Goal: Obtain resource: Obtain resource

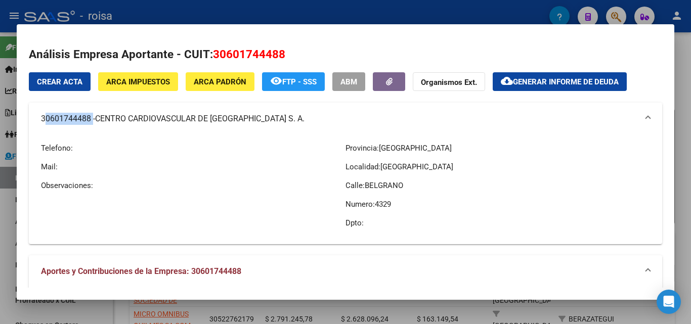
scroll to position [202, 0]
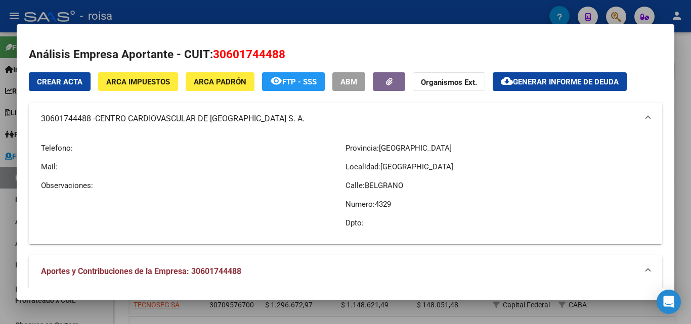
click at [3, 223] on div at bounding box center [345, 162] width 691 height 324
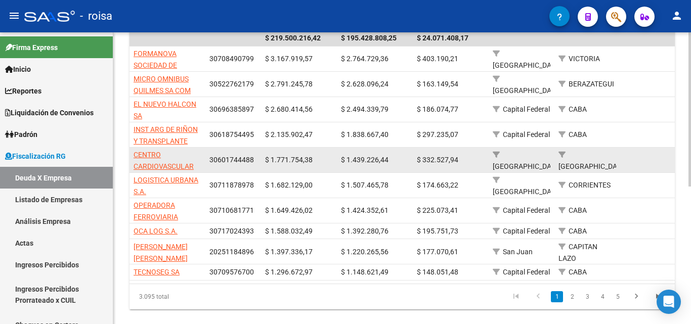
scroll to position [253, 0]
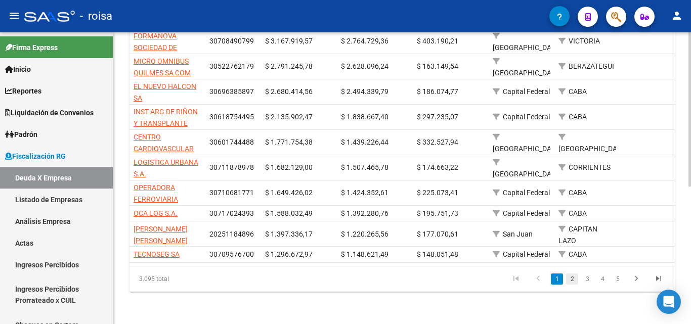
click at [571, 285] on link "2" at bounding box center [572, 279] width 12 height 11
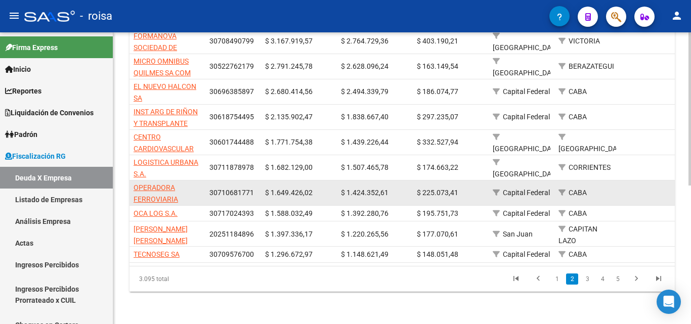
scroll to position [252, 0]
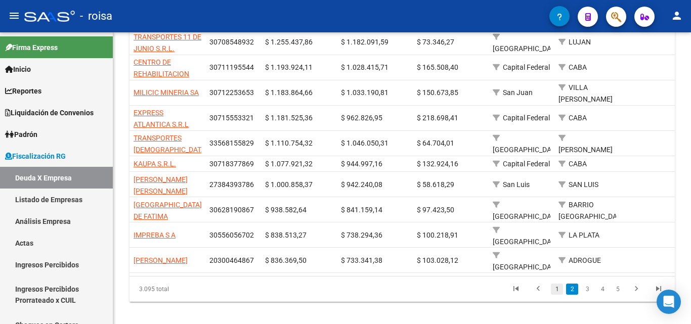
click at [555, 284] on link "1" at bounding box center [557, 289] width 12 height 11
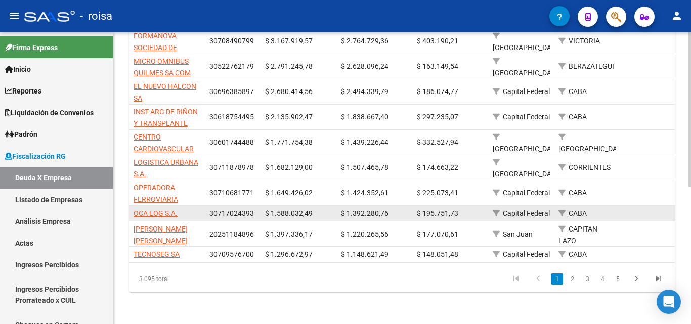
scroll to position [261, 0]
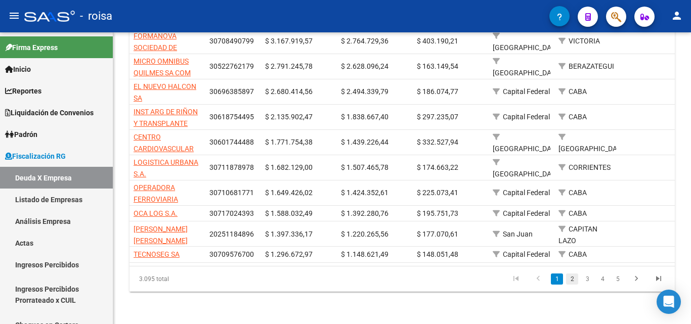
click at [573, 280] on link "2" at bounding box center [572, 279] width 12 height 11
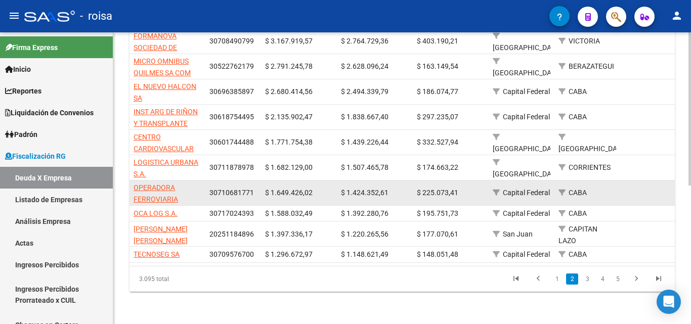
scroll to position [252, 0]
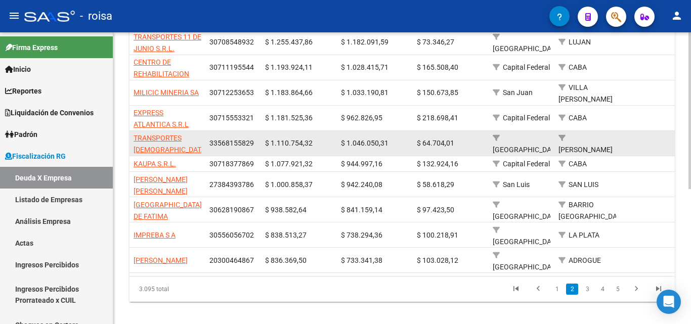
drag, startPoint x: 209, startPoint y: 154, endPoint x: 256, endPoint y: 143, distance: 48.4
click at [252, 156] on datatable-body-cell "30718377869" at bounding box center [233, 164] width 56 height 16
copy span "30718377869"
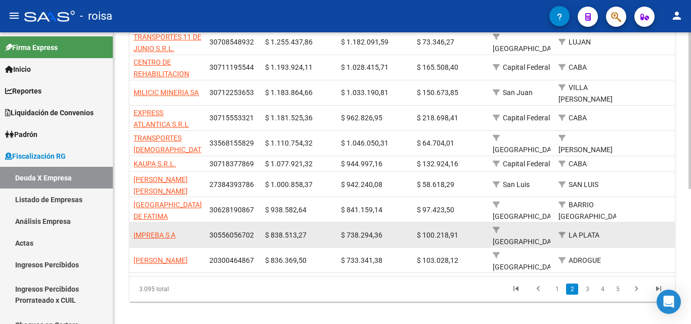
drag, startPoint x: 208, startPoint y: 221, endPoint x: 252, endPoint y: 221, distance: 44.0
click at [252, 222] on datatable-body-cell "30556056702" at bounding box center [233, 234] width 56 height 25
copy span "30556056702"
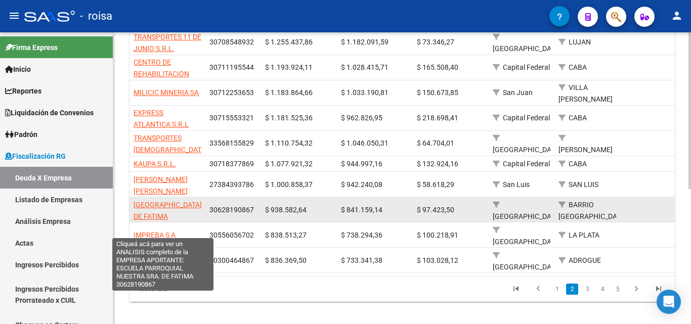
click at [153, 201] on span "[GEOGRAPHIC_DATA]. DE FATIMA" at bounding box center [168, 211] width 70 height 20
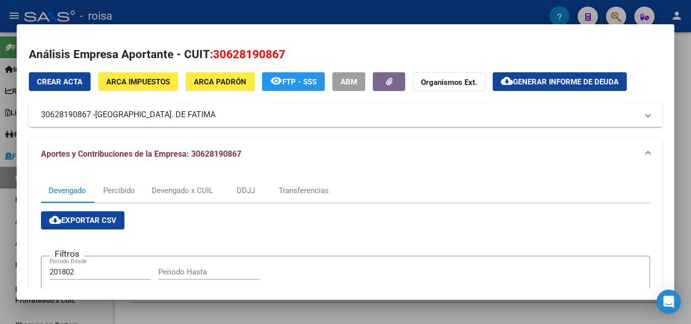
drag, startPoint x: 99, startPoint y: 116, endPoint x: 301, endPoint y: 125, distance: 202.4
click at [301, 125] on mat-expansion-panel-header "30628190867 - [GEOGRAPHIC_DATA]. DE FATIMA" at bounding box center [345, 115] width 633 height 24
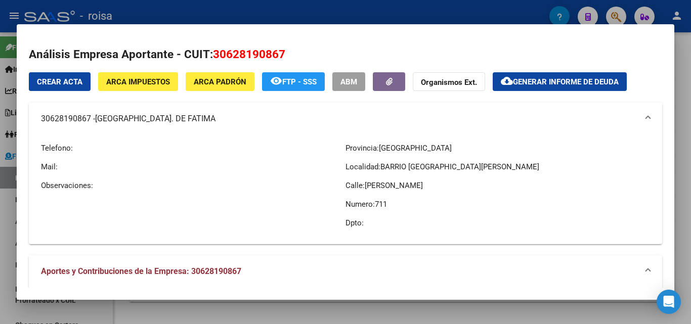
copy span "[GEOGRAPHIC_DATA]. DE FATIMA"
drag, startPoint x: 39, startPoint y: 122, endPoint x: 89, endPoint y: 121, distance: 50.1
click at [89, 121] on mat-expansion-panel-header "30628190867 - [GEOGRAPHIC_DATA]. DE FATIMA" at bounding box center [345, 119] width 633 height 32
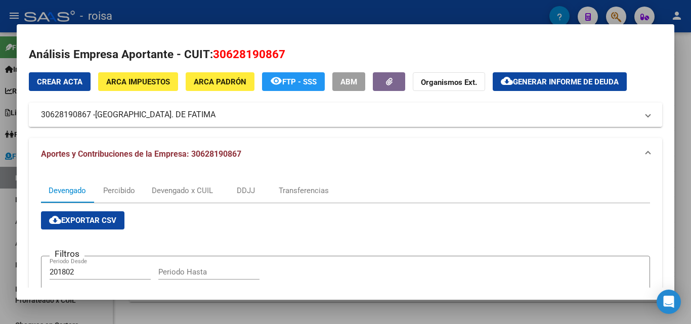
copy mat-panel-title "30628190867"
click at [5, 193] on div at bounding box center [345, 162] width 691 height 324
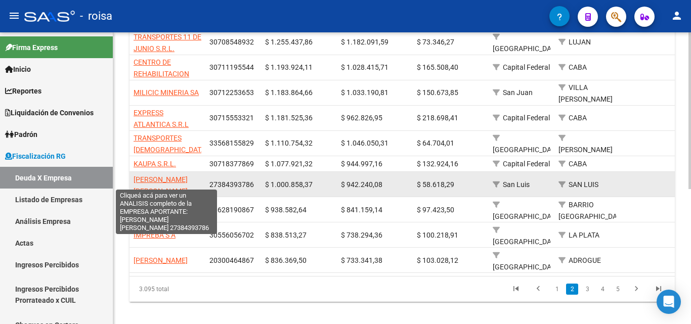
click at [178, 175] on span "[PERSON_NAME] [PERSON_NAME]" at bounding box center [160, 185] width 54 height 20
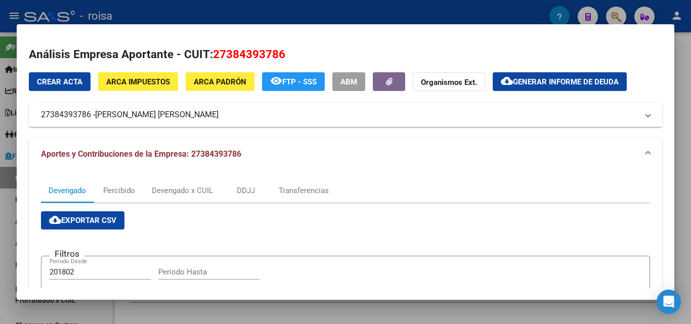
drag, startPoint x: 97, startPoint y: 117, endPoint x: 241, endPoint y: 115, distance: 144.1
click at [218, 116] on span "[PERSON_NAME] [PERSON_NAME]" at bounding box center [156, 115] width 123 height 12
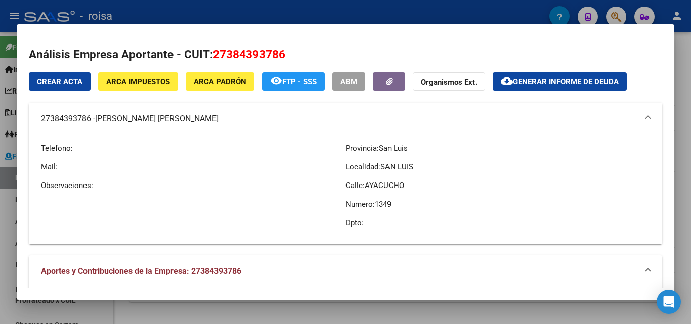
copy span "[PERSON_NAME] [PERSON_NAME]"
drag, startPoint x: 38, startPoint y: 120, endPoint x: 90, endPoint y: 121, distance: 51.6
click at [90, 121] on mat-expansion-panel-header "27384393786 - [PERSON_NAME] [PERSON_NAME]" at bounding box center [345, 119] width 633 height 32
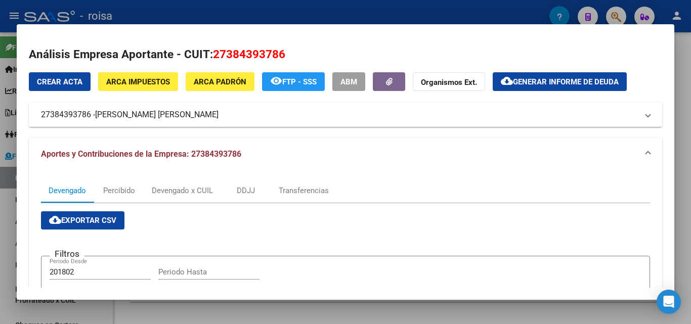
copy mat-panel-title "27384393786"
click at [6, 222] on div at bounding box center [345, 162] width 691 height 324
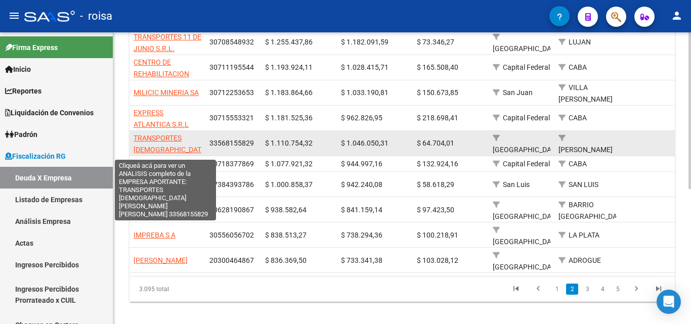
click at [174, 134] on span "TRANSPORTES [DEMOGRAPHIC_DATA][PERSON_NAME][PERSON_NAME]" at bounding box center [170, 155] width 74 height 42
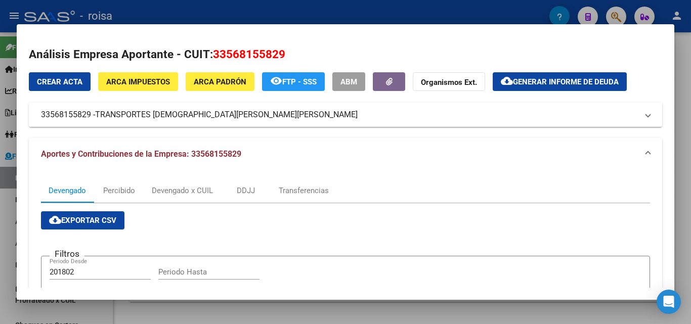
drag, startPoint x: 97, startPoint y: 114, endPoint x: 252, endPoint y: 121, distance: 155.4
click at [252, 121] on mat-expansion-panel-header "33568155829 - TRANSPORTES [DEMOGRAPHIC_DATA][PERSON_NAME][PERSON_NAME]" at bounding box center [345, 115] width 633 height 24
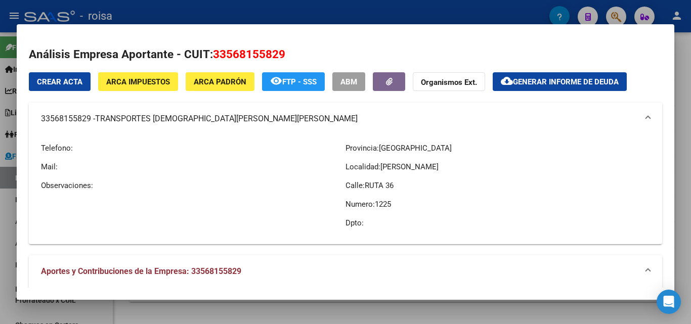
copy mat-panel-title "33568155829 - TRANSPORTES [DEMOGRAPHIC_DATA][PERSON_NAME][PERSON_NAME]"
drag, startPoint x: 40, startPoint y: 121, endPoint x: 89, endPoint y: 121, distance: 49.0
click at [89, 121] on mat-expansion-panel-header "33568155829 - TRANSPORTES [DEMOGRAPHIC_DATA][PERSON_NAME][PERSON_NAME]" at bounding box center [345, 119] width 633 height 32
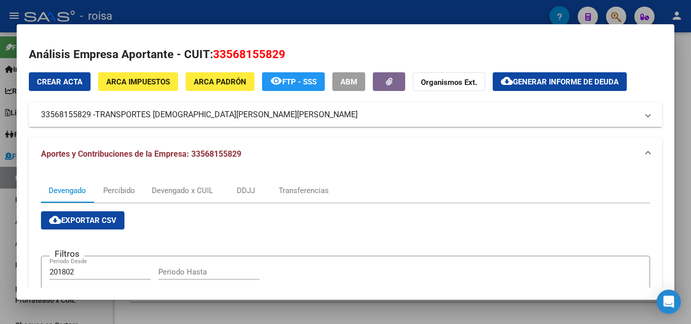
copy mat-panel-title "33568155829"
drag, startPoint x: 6, startPoint y: 229, endPoint x: 77, endPoint y: 225, distance: 70.9
click at [6, 229] on div at bounding box center [345, 162] width 691 height 324
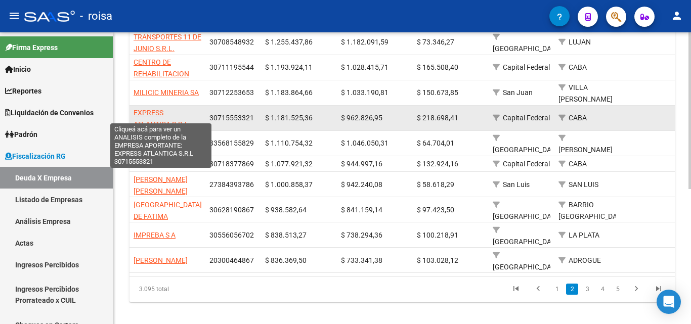
click at [156, 109] on span "EXPRESS ATLANTICA S.R.L" at bounding box center [160, 119] width 55 height 20
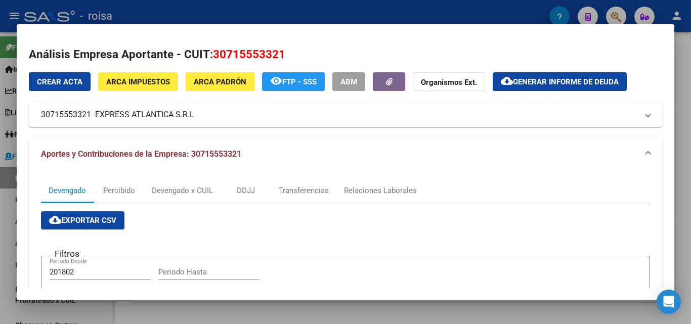
drag, startPoint x: 98, startPoint y: 116, endPoint x: 195, endPoint y: 113, distance: 97.1
click at [194, 116] on span "EXPRESS ATLANTICA S.R.L" at bounding box center [144, 115] width 99 height 12
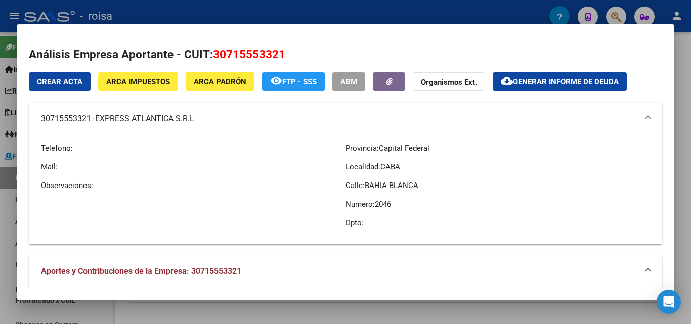
copy span "EXPRESS ATLANTICA S.R.L"
click at [6, 232] on div at bounding box center [345, 162] width 691 height 324
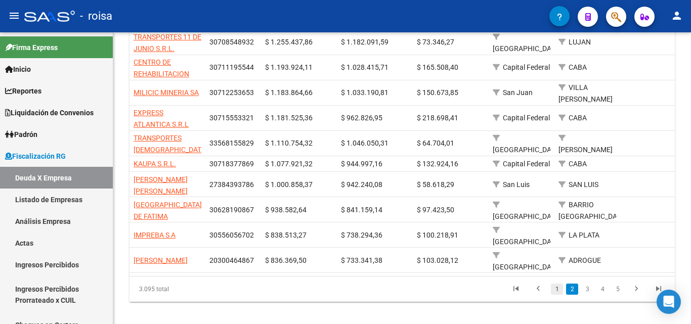
click at [558, 284] on link "1" at bounding box center [557, 289] width 12 height 11
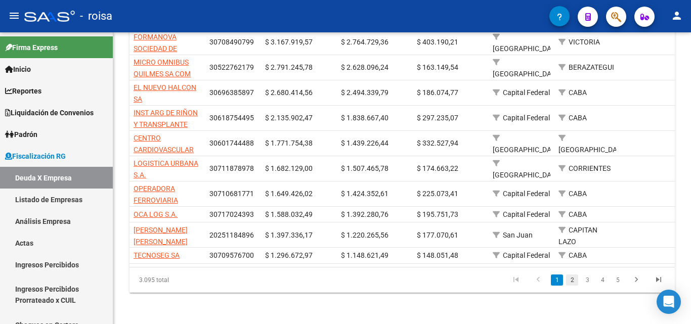
click at [573, 286] on link "2" at bounding box center [572, 280] width 12 height 11
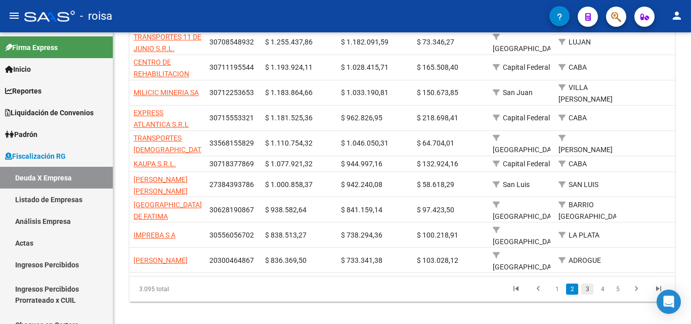
click at [585, 284] on link "3" at bounding box center [587, 289] width 12 height 11
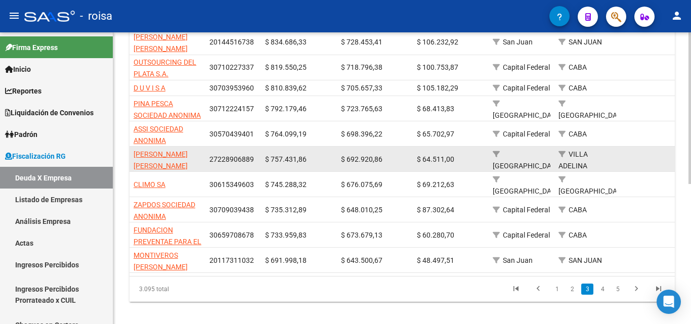
scroll to position [151, 0]
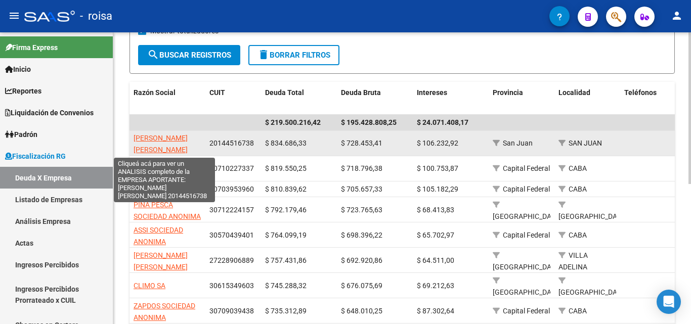
click at [172, 138] on span "[PERSON_NAME] [PERSON_NAME]" at bounding box center [160, 144] width 54 height 20
type textarea "20144516738"
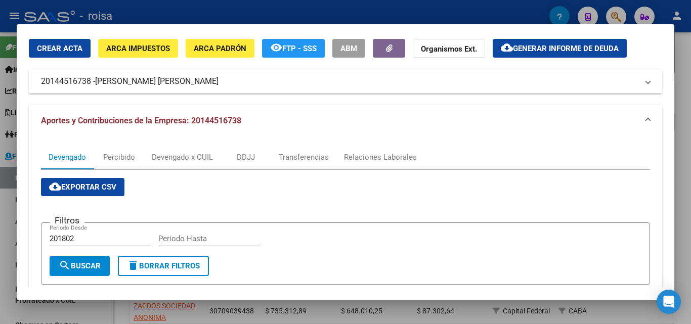
scroll to position [51, 0]
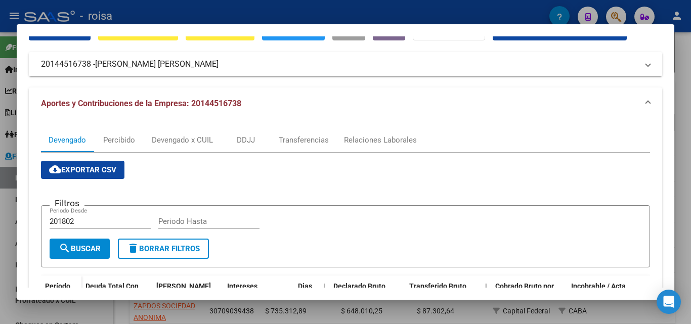
click at [78, 218] on input "201802" at bounding box center [100, 221] width 101 height 9
type input "202501"
type input "202507"
click at [93, 248] on span "search Buscar" at bounding box center [80, 248] width 42 height 9
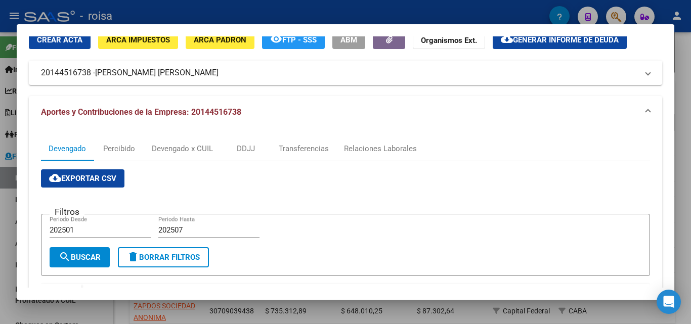
scroll to position [0, 0]
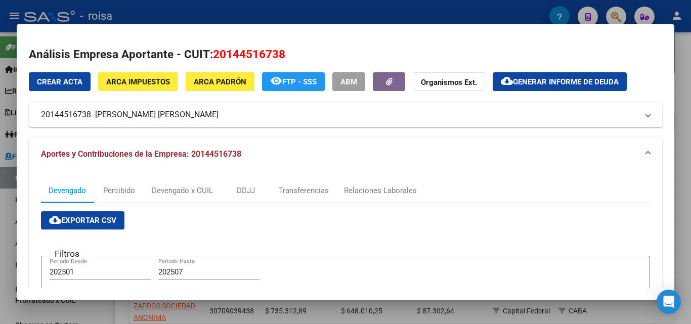
click at [565, 84] on span "Generar informe de deuda" at bounding box center [566, 81] width 106 height 9
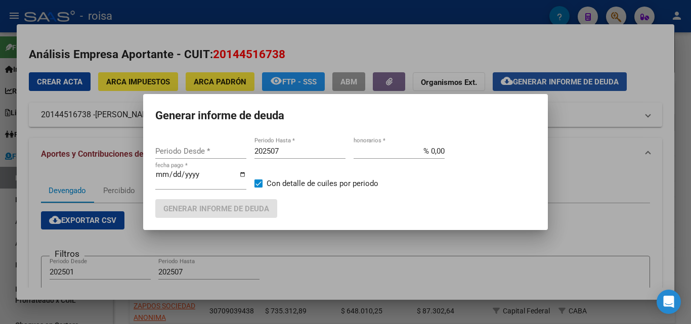
type input "201802"
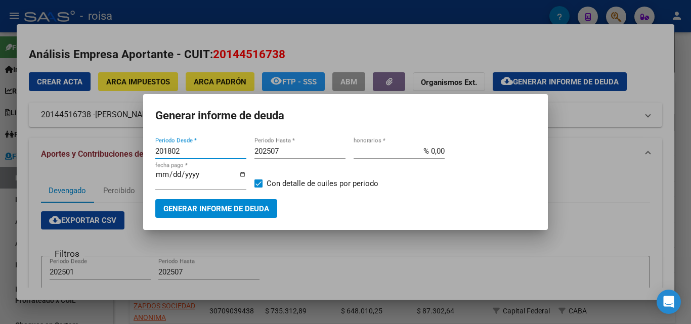
click at [187, 149] on input "201802" at bounding box center [200, 151] width 91 height 9
type input "202501"
click at [429, 153] on input "% 0,00" at bounding box center [398, 151] width 91 height 9
type input "% 10,00"
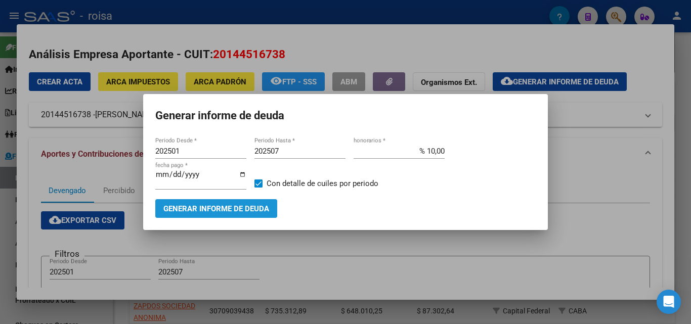
click at [214, 211] on span "Generar informe de deuda" at bounding box center [216, 208] width 106 height 9
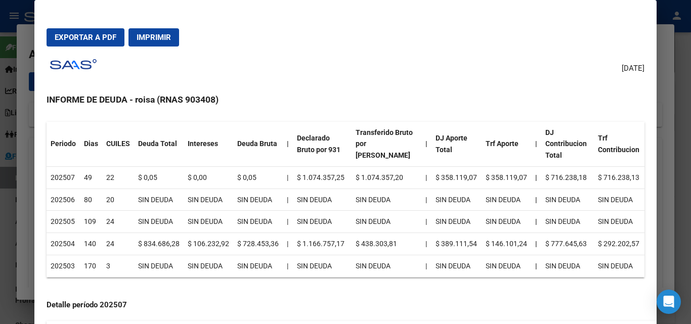
scroll to position [152, 0]
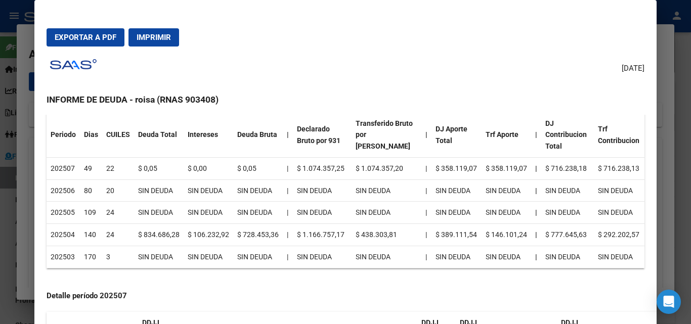
click at [93, 38] on span "Exportar a PDF" at bounding box center [86, 37] width 62 height 9
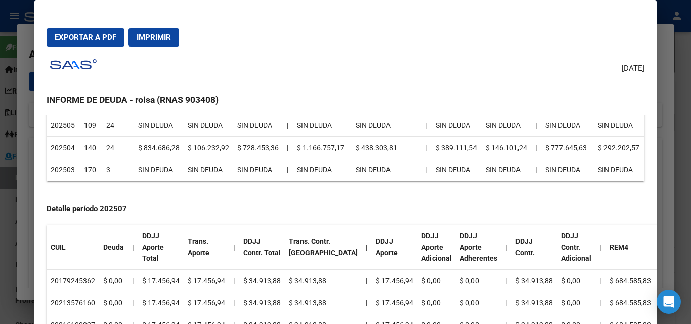
scroll to position [253, 0]
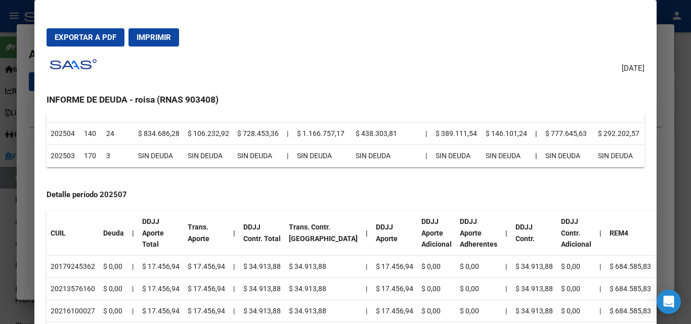
click at [24, 206] on div at bounding box center [345, 162] width 691 height 324
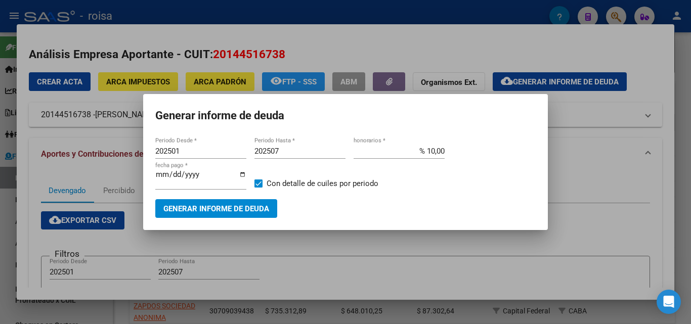
click at [295, 250] on div at bounding box center [345, 162] width 691 height 324
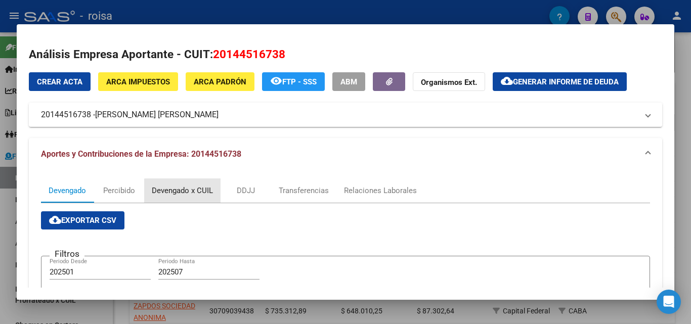
click at [197, 192] on div "Devengado x CUIL" at bounding box center [182, 190] width 61 height 11
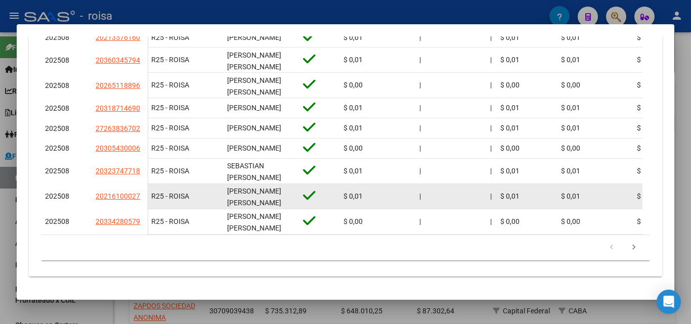
scroll to position [406, 0]
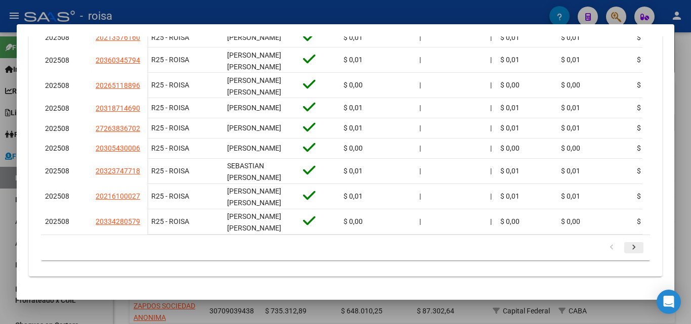
click at [628, 247] on icon "go to next page" at bounding box center [633, 249] width 13 height 12
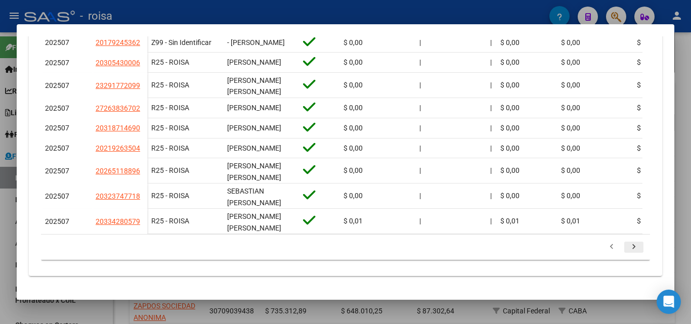
click at [627, 252] on icon "go to next page" at bounding box center [633, 248] width 13 height 12
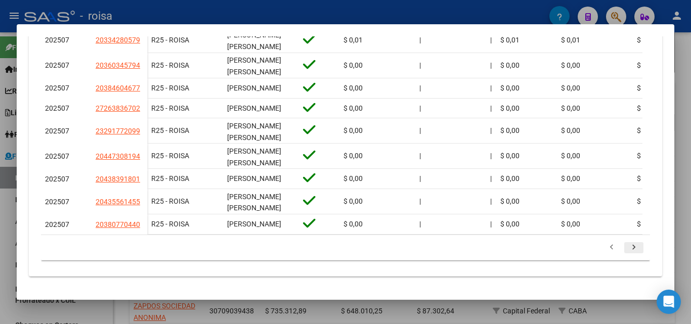
click at [627, 252] on icon "go to next page" at bounding box center [633, 249] width 13 height 12
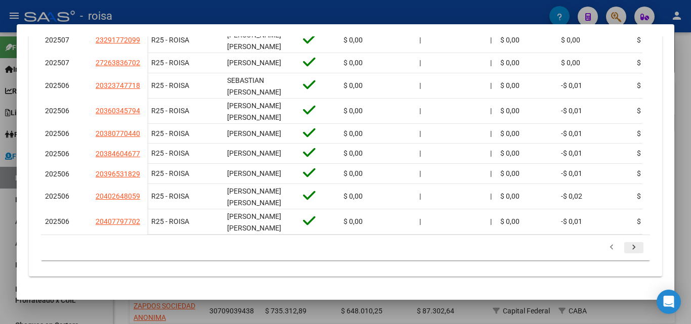
click at [627, 252] on icon "go to next page" at bounding box center [633, 249] width 13 height 12
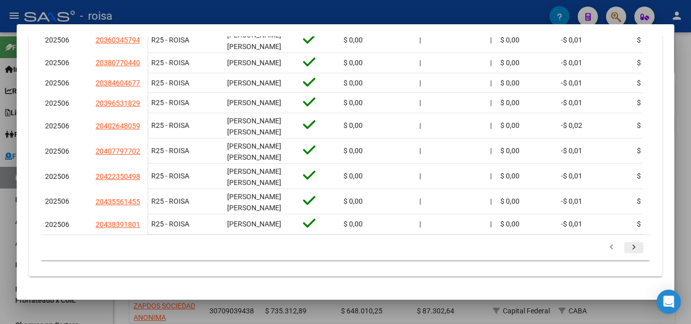
click at [627, 252] on icon "go to next page" at bounding box center [633, 249] width 13 height 12
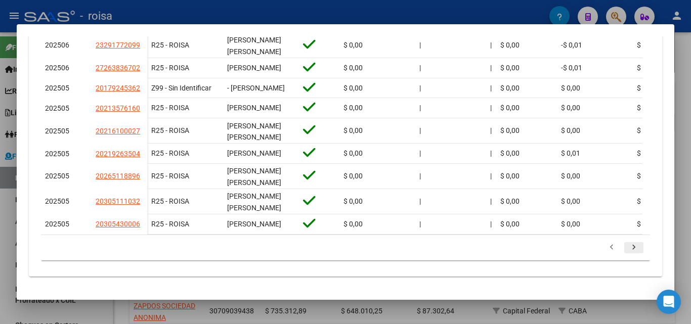
click at [627, 252] on icon "go to next page" at bounding box center [633, 249] width 13 height 12
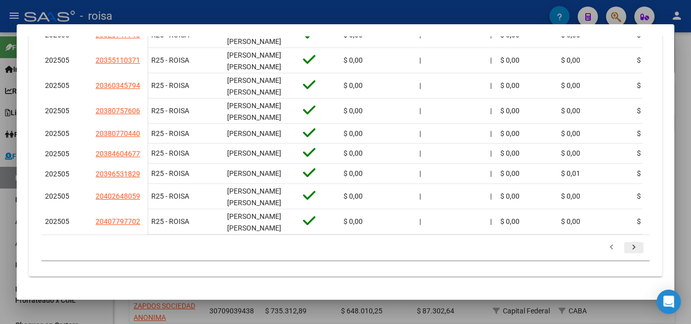
click at [627, 252] on icon "go to next page" at bounding box center [633, 249] width 13 height 12
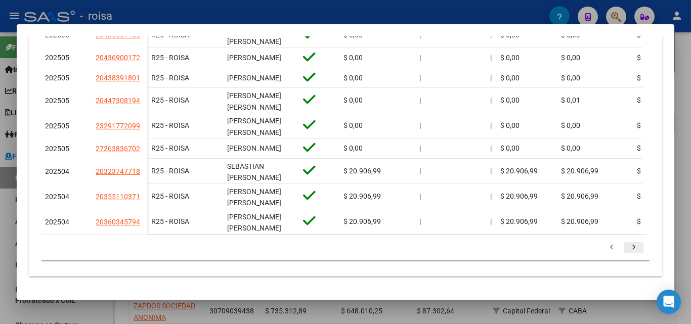
click at [627, 252] on icon "go to next page" at bounding box center [633, 249] width 13 height 12
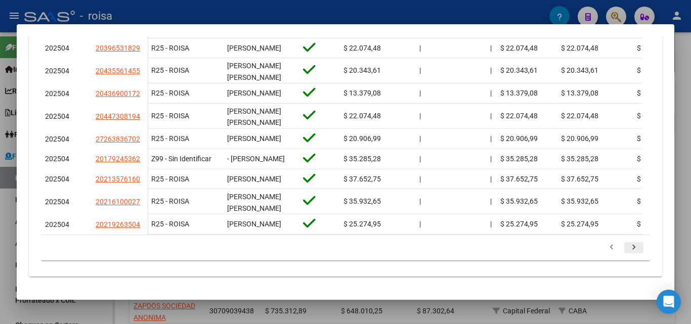
click at [627, 251] on icon "go to next page" at bounding box center [633, 249] width 13 height 12
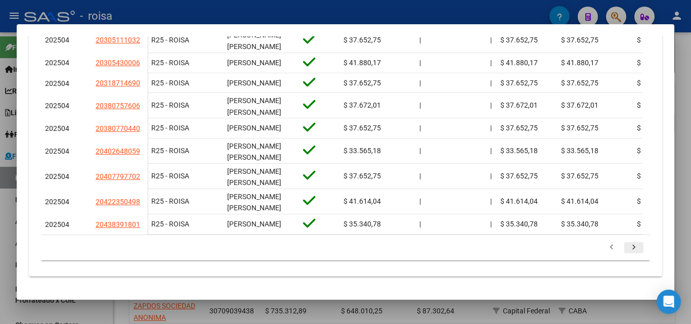
click at [627, 250] on icon "go to next page" at bounding box center [633, 249] width 13 height 12
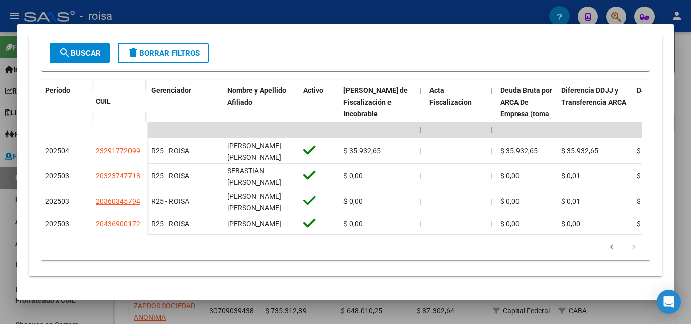
scroll to position [259, 0]
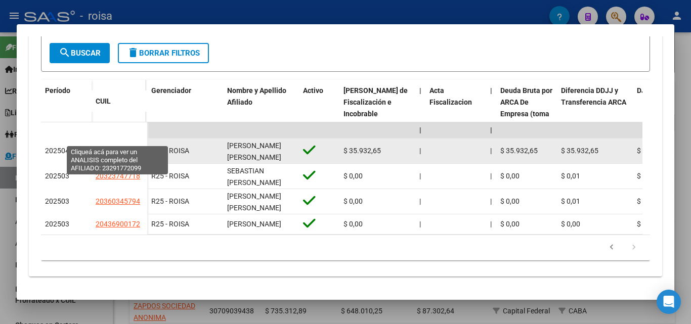
click at [113, 147] on span "23291772099" at bounding box center [118, 151] width 44 height 8
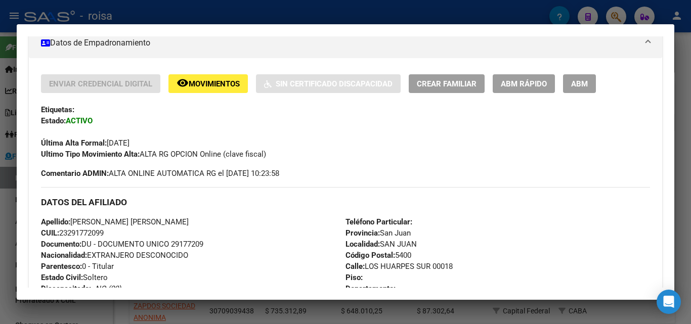
scroll to position [202, 0]
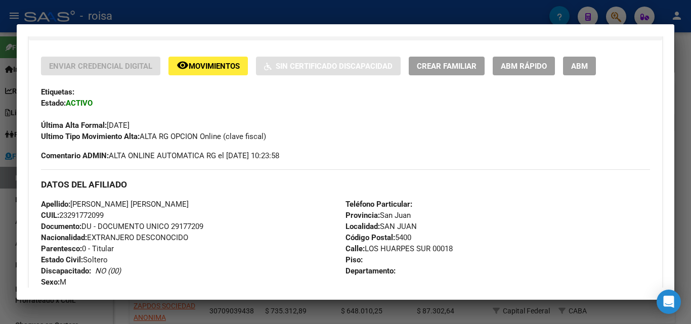
drag, startPoint x: 69, startPoint y: 214, endPoint x: 104, endPoint y: 214, distance: 34.9
click at [104, 214] on span "CUIL: 23291772099" at bounding box center [72, 215] width 63 height 9
copy span "29177209"
click at [8, 223] on div at bounding box center [345, 162] width 691 height 324
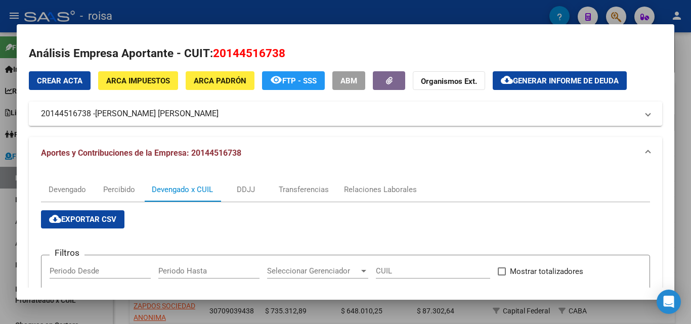
scroll to position [0, 0]
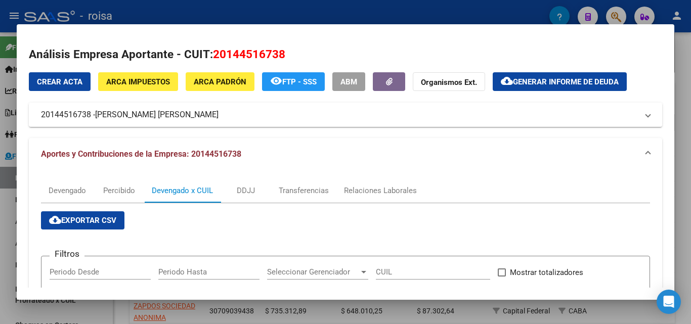
click at [4, 245] on div at bounding box center [345, 162] width 691 height 324
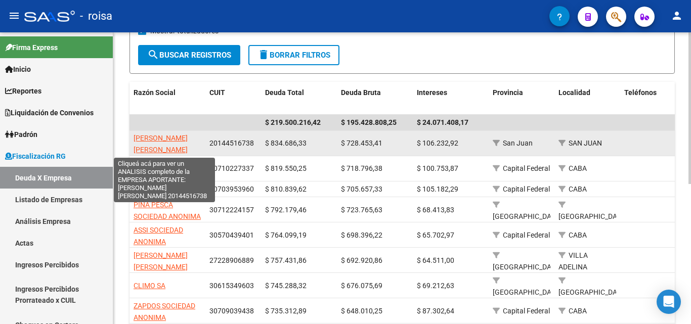
click at [180, 138] on span "[PERSON_NAME] [PERSON_NAME]" at bounding box center [160, 144] width 54 height 20
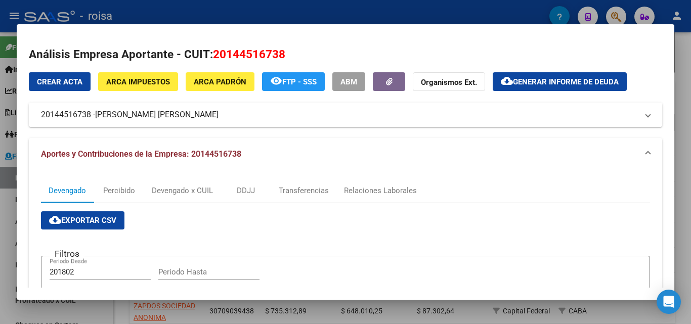
drag, startPoint x: 98, startPoint y: 116, endPoint x: 210, endPoint y: 117, distance: 111.7
click at [210, 117] on span "[PERSON_NAME] [PERSON_NAME]" at bounding box center [156, 115] width 123 height 12
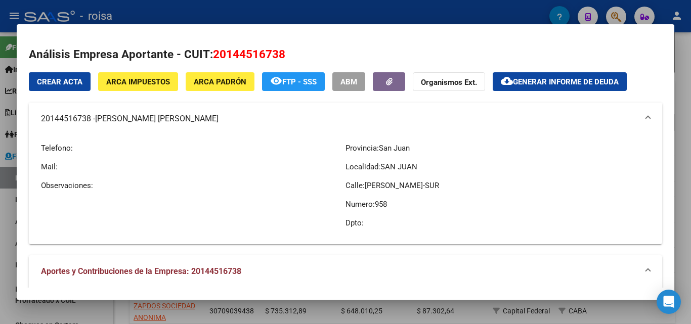
drag, startPoint x: 38, startPoint y: 122, endPoint x: 89, endPoint y: 122, distance: 51.6
click at [89, 122] on mat-expansion-panel-header "20144516738 - [PERSON_NAME] [PERSON_NAME]" at bounding box center [345, 119] width 633 height 32
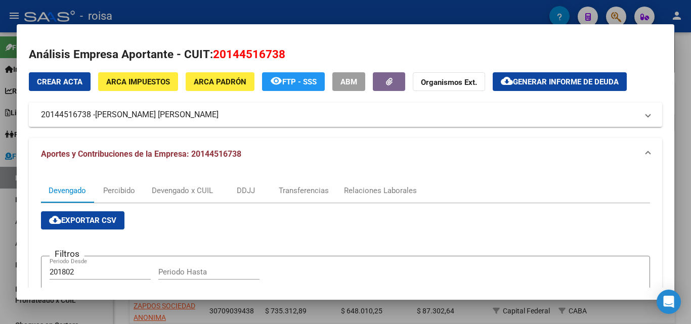
click at [6, 222] on div at bounding box center [345, 162] width 691 height 324
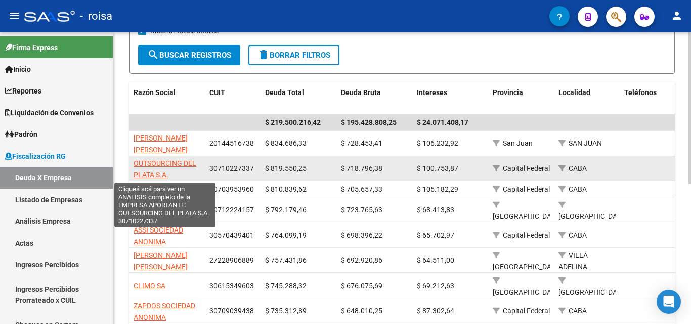
click at [166, 164] on span "OUTSOURCING DEL PLATA S.A." at bounding box center [164, 169] width 63 height 20
type textarea "30710227337"
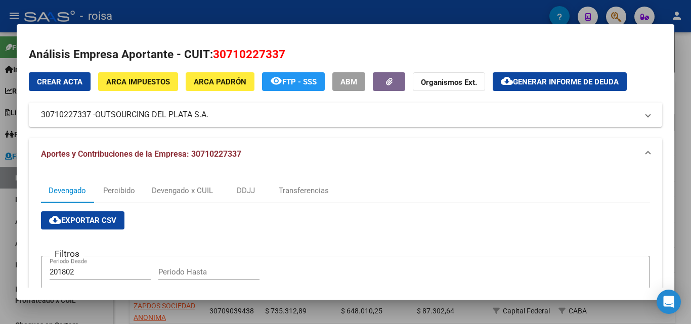
scroll to position [51, 0]
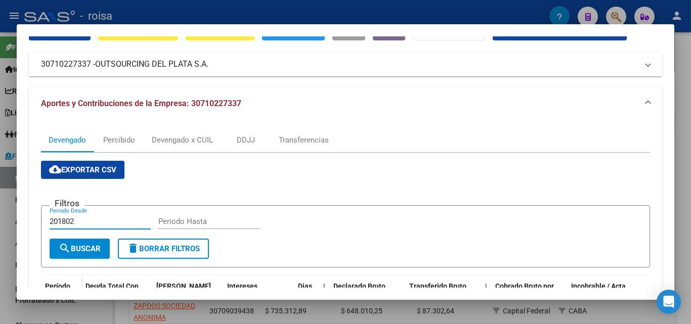
click at [82, 220] on input "201802" at bounding box center [100, 221] width 101 height 9
type input "202501"
type input "202507"
click at [99, 248] on span "search Buscar" at bounding box center [80, 248] width 42 height 9
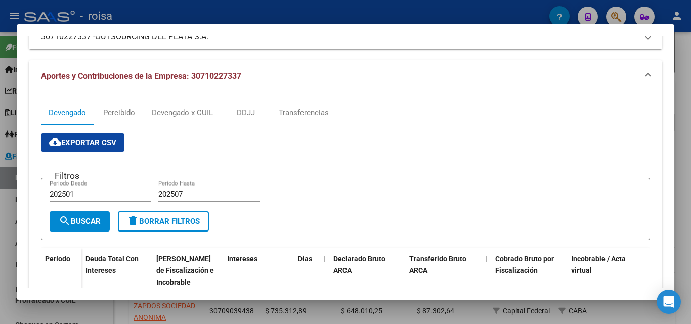
scroll to position [0, 0]
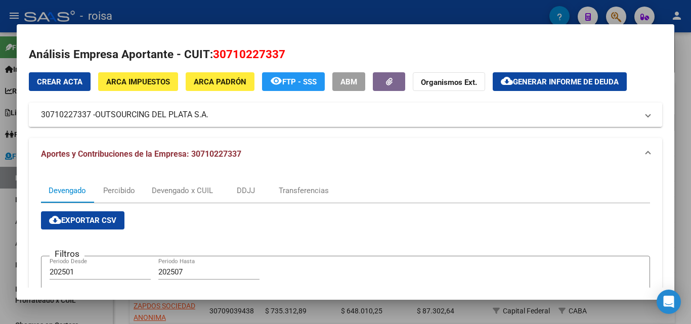
drag, startPoint x: 99, startPoint y: 116, endPoint x: 207, endPoint y: 120, distance: 108.3
click at [211, 122] on mat-expansion-panel-header "30710227337 - OUTSOURCING DEL PLATA S.A." at bounding box center [345, 115] width 633 height 24
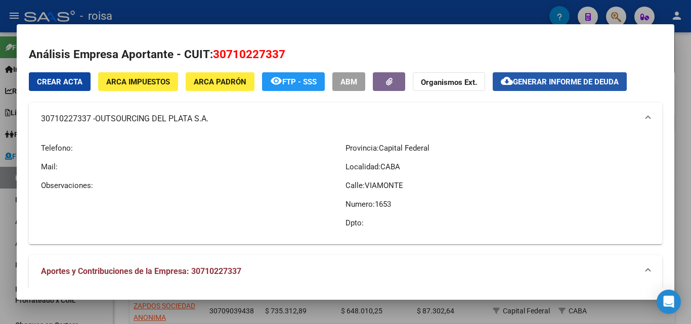
click at [547, 85] on span "Generar informe de deuda" at bounding box center [566, 81] width 106 height 9
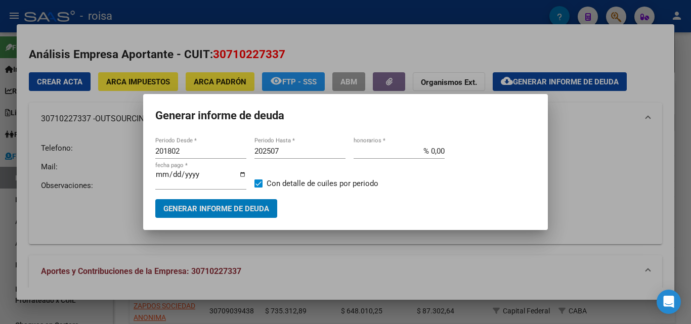
click at [189, 151] on input "201802" at bounding box center [200, 151] width 91 height 9
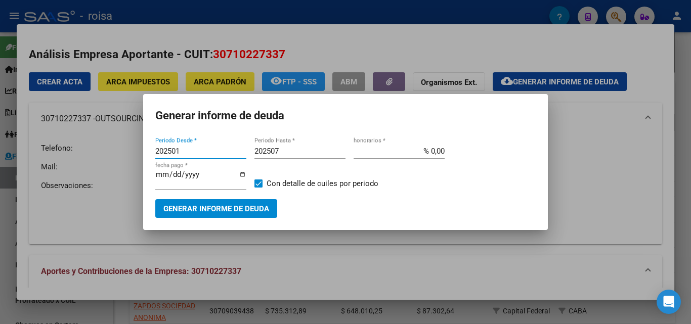
type input "202501"
click at [429, 149] on input "% 0,00" at bounding box center [398, 151] width 91 height 9
type input "% 10,00"
click at [223, 211] on span "Generar informe de deuda" at bounding box center [216, 208] width 106 height 9
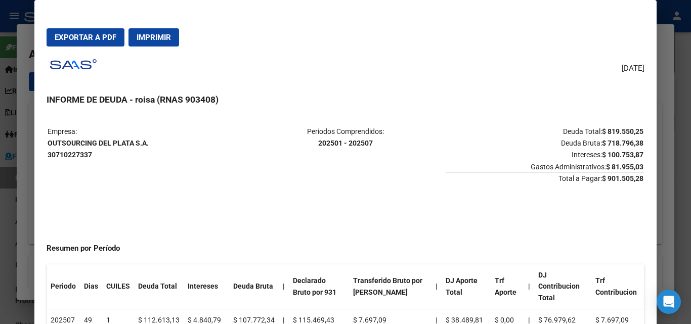
drag, startPoint x: 79, startPoint y: 38, endPoint x: 290, endPoint y: 198, distance: 264.9
click at [79, 38] on span "Exportar a PDF" at bounding box center [86, 37] width 62 height 9
click at [24, 192] on div at bounding box center [345, 162] width 691 height 324
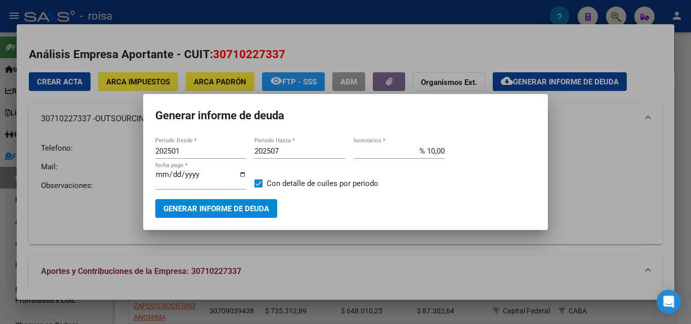
drag, startPoint x: 31, startPoint y: 221, endPoint x: 54, endPoint y: 221, distance: 22.2
click at [33, 221] on div at bounding box center [345, 162] width 691 height 324
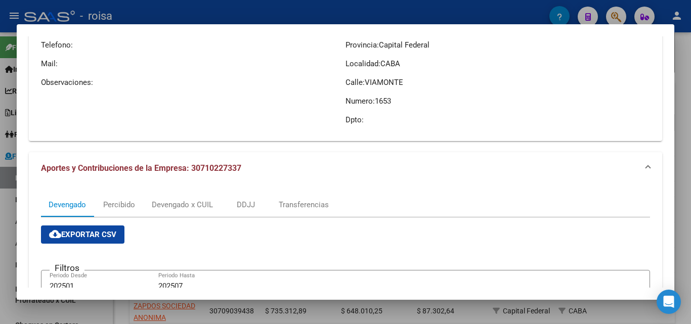
scroll to position [152, 0]
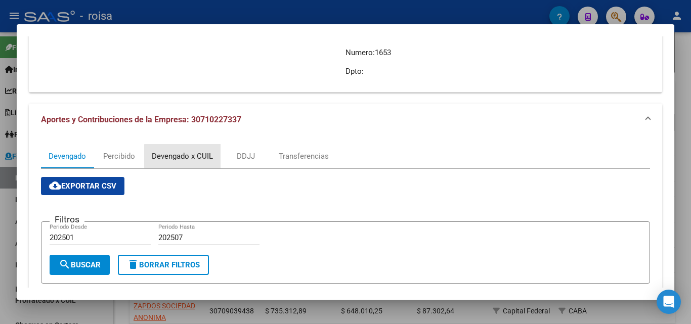
click at [187, 156] on div "Devengado x CUIL" at bounding box center [182, 156] width 61 height 11
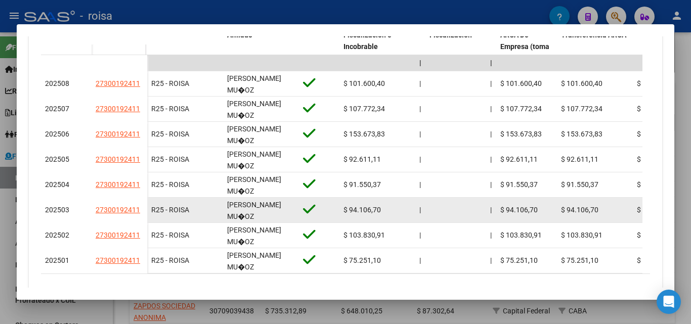
scroll to position [477, 0]
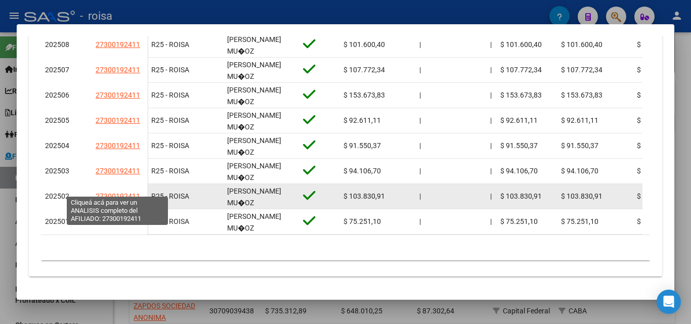
click at [116, 192] on span "27300192411" at bounding box center [118, 196] width 44 height 8
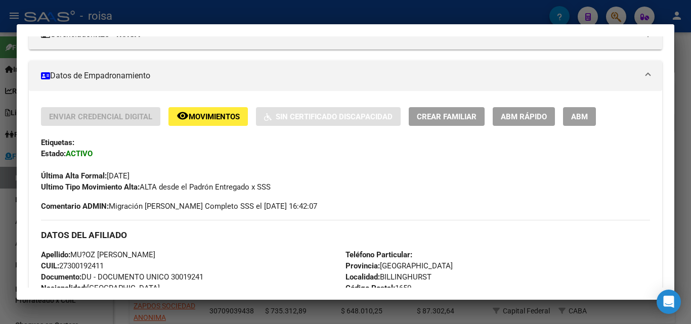
scroll to position [253, 0]
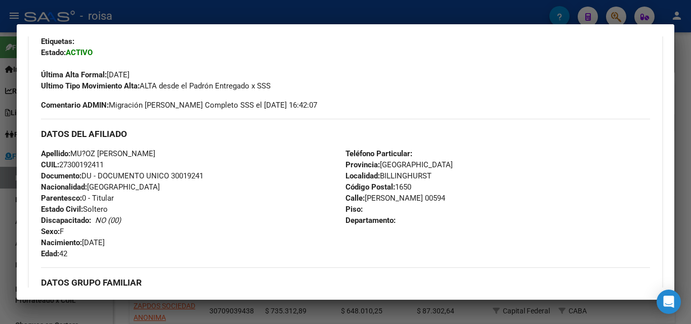
drag, startPoint x: 68, startPoint y: 164, endPoint x: 103, endPoint y: 164, distance: 34.9
click at [103, 164] on span "CUIL: 27300192411" at bounding box center [72, 164] width 63 height 9
click at [5, 244] on div at bounding box center [345, 162] width 691 height 324
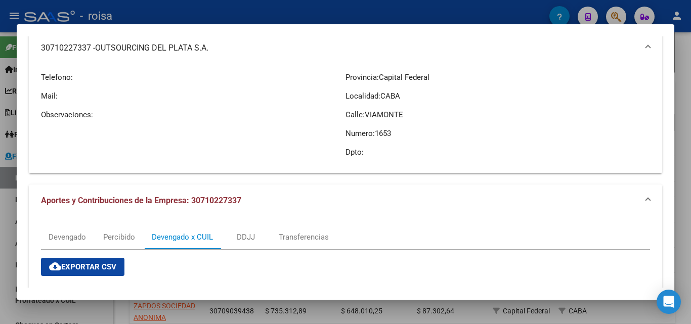
scroll to position [0, 0]
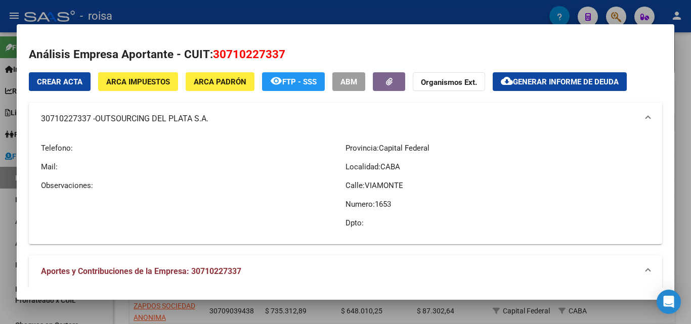
drag, startPoint x: 37, startPoint y: 120, endPoint x: 208, endPoint y: 120, distance: 170.4
click at [209, 120] on mat-expansion-panel-header "30710227337 - OUTSOURCING DEL PLATA S.A." at bounding box center [345, 119] width 633 height 32
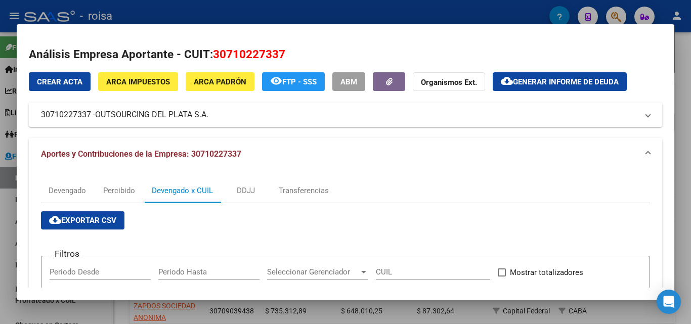
click at [214, 85] on span "ARCA Padrón" at bounding box center [220, 81] width 53 height 9
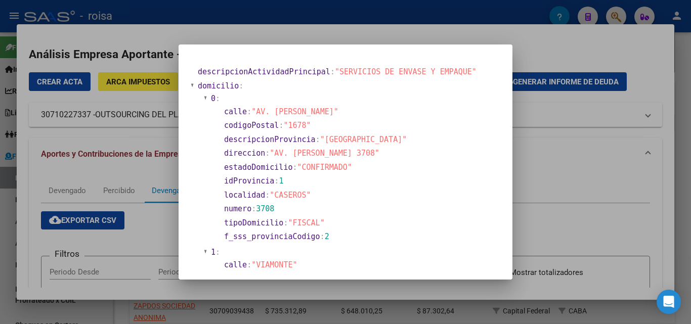
click at [576, 177] on div at bounding box center [345, 162] width 691 height 324
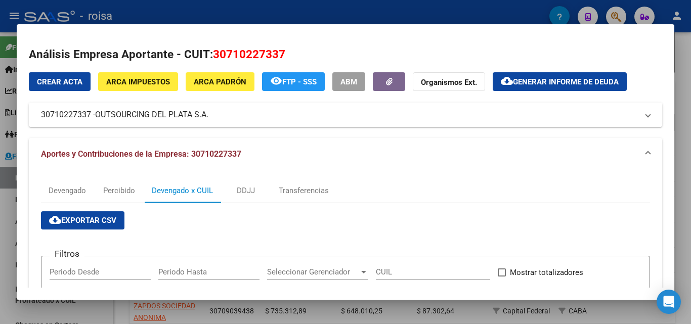
drag, startPoint x: 40, startPoint y: 116, endPoint x: 204, endPoint y: 116, distance: 163.8
click at [207, 117] on mat-expansion-panel-header "30710227337 - OUTSOURCING DEL PLATA S.A." at bounding box center [345, 115] width 633 height 24
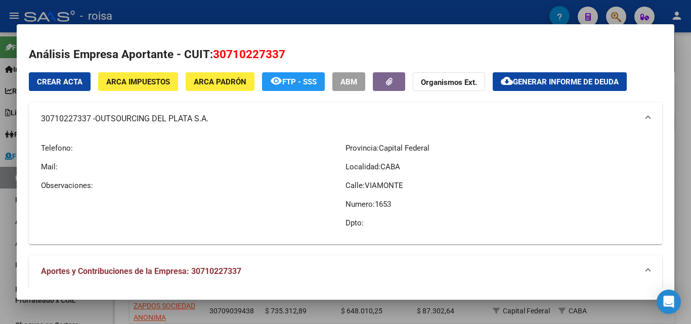
click at [221, 83] on span "ARCA Padrón" at bounding box center [220, 81] width 53 height 9
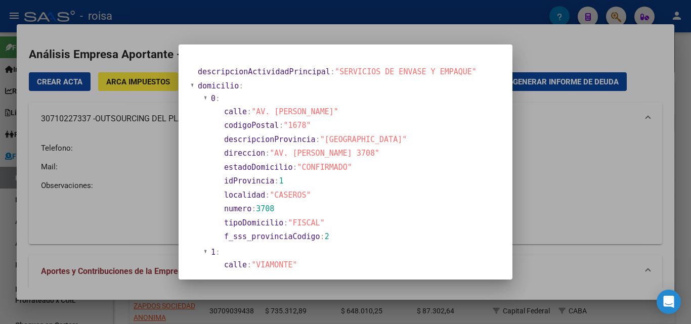
click at [574, 215] on div at bounding box center [345, 162] width 691 height 324
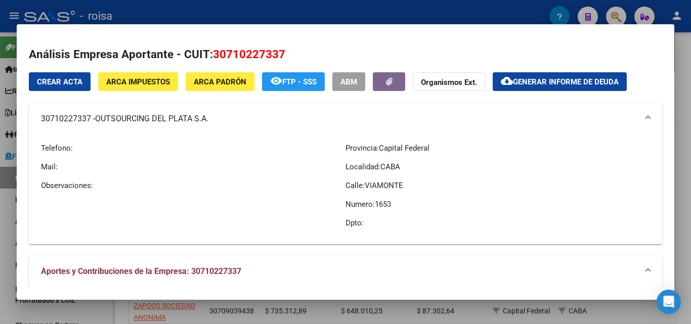
drag, startPoint x: 97, startPoint y: 121, endPoint x: 209, endPoint y: 120, distance: 112.7
click at [209, 120] on mat-panel-title "30710227337 - OUTSOURCING DEL PLATA S.A." at bounding box center [339, 119] width 597 height 12
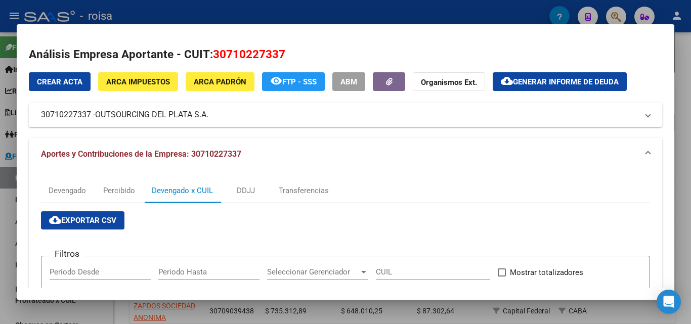
drag, startPoint x: 37, startPoint y: 116, endPoint x: 90, endPoint y: 117, distance: 53.1
click at [90, 117] on mat-expansion-panel-header "30710227337 - OUTSOURCING DEL PLATA S.A." at bounding box center [345, 115] width 633 height 24
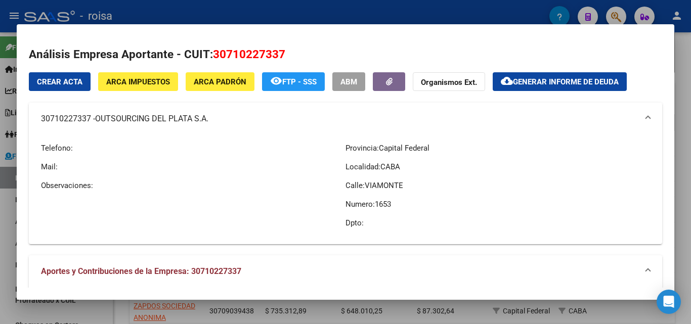
click at [70, 216] on div "Telefono: Mail: Observaciones:" at bounding box center [193, 185] width 304 height 101
drag, startPoint x: 39, startPoint y: 119, endPoint x: 89, endPoint y: 121, distance: 50.6
click at [89, 121] on mat-expansion-panel-header "30710227337 - OUTSOURCING DEL PLATA S.A." at bounding box center [345, 119] width 633 height 32
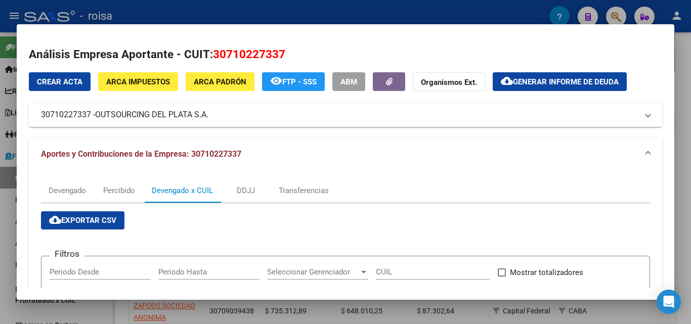
drag, startPoint x: 98, startPoint y: 117, endPoint x: 210, endPoint y: 118, distance: 111.7
click at [208, 118] on span "OUTSOURCING DEL PLATA S.A." at bounding box center [151, 115] width 113 height 12
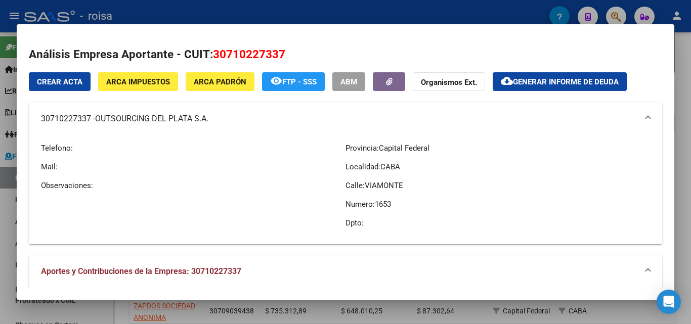
drag, startPoint x: 1, startPoint y: 201, endPoint x: 7, endPoint y: 198, distance: 6.8
click at [1, 201] on div at bounding box center [345, 162] width 691 height 324
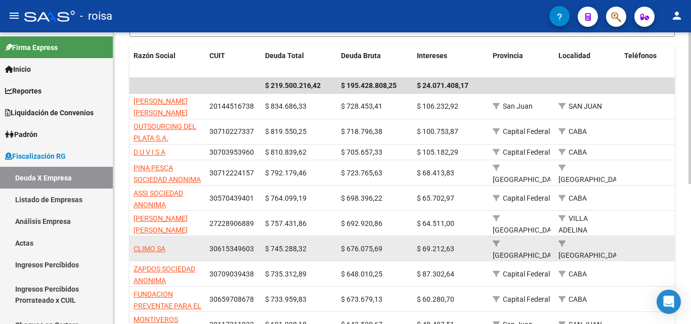
scroll to position [201, 0]
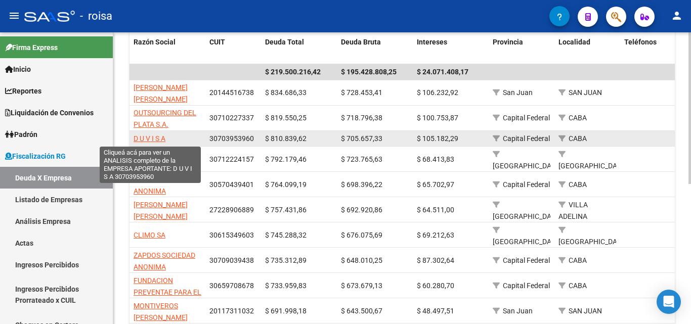
click at [158, 137] on span "D U V I S A" at bounding box center [149, 138] width 32 height 8
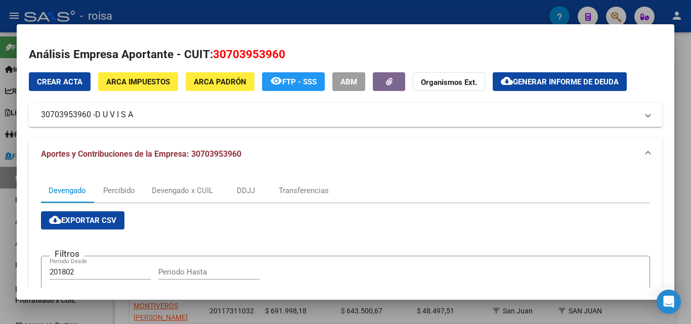
drag, startPoint x: 48, startPoint y: 117, endPoint x: 92, endPoint y: 118, distance: 43.5
click at [92, 118] on mat-expansion-panel-header "30703953960 - D U V I S A" at bounding box center [345, 115] width 633 height 24
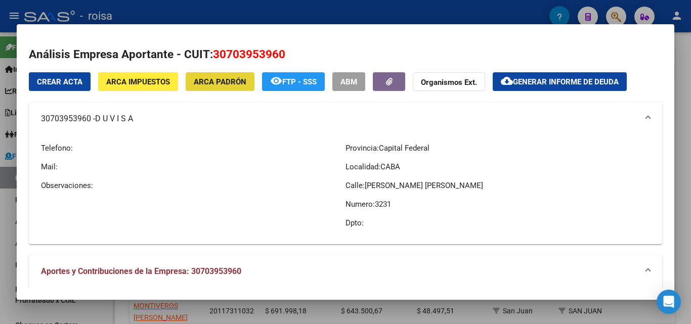
click at [220, 85] on span "ARCA Padrón" at bounding box center [220, 81] width 53 height 9
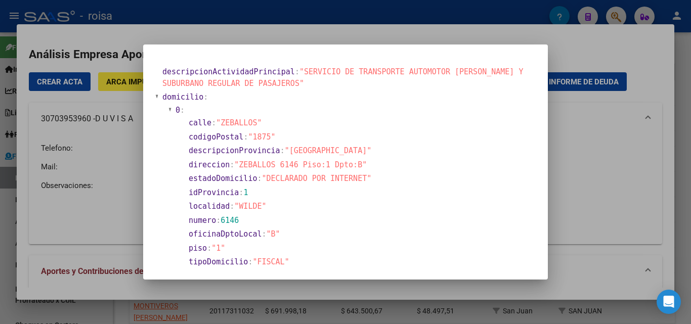
click at [609, 222] on div at bounding box center [345, 162] width 691 height 324
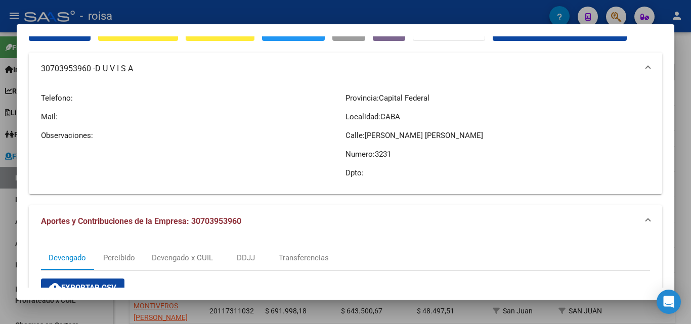
scroll to position [0, 0]
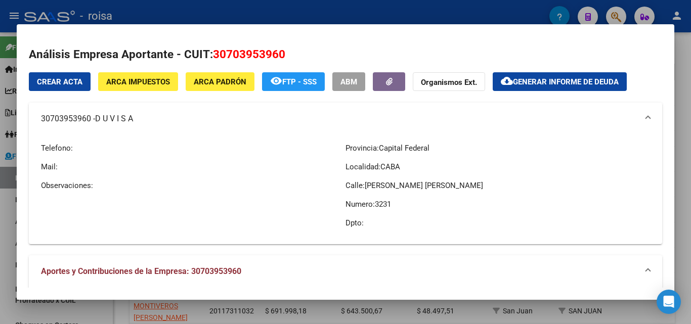
click at [4, 209] on div at bounding box center [345, 162] width 691 height 324
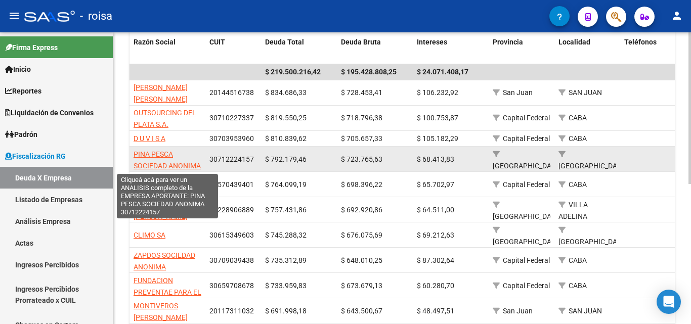
click at [158, 155] on span "PINA PESCA SOCIEDAD ANONIMA" at bounding box center [166, 160] width 67 height 20
type textarea "30712224157"
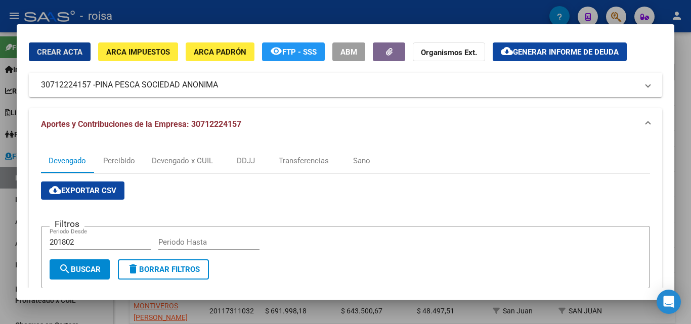
scroll to position [101, 0]
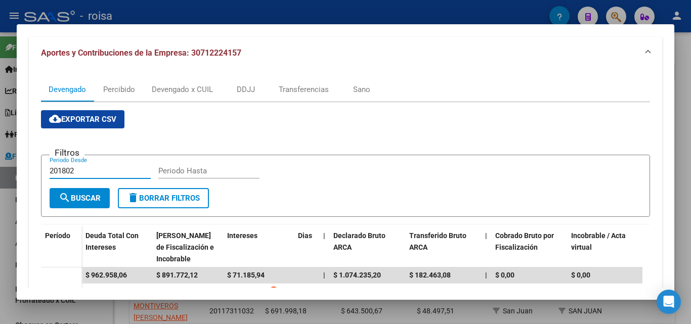
click at [78, 171] on input "201802" at bounding box center [100, 170] width 101 height 9
type input "202501"
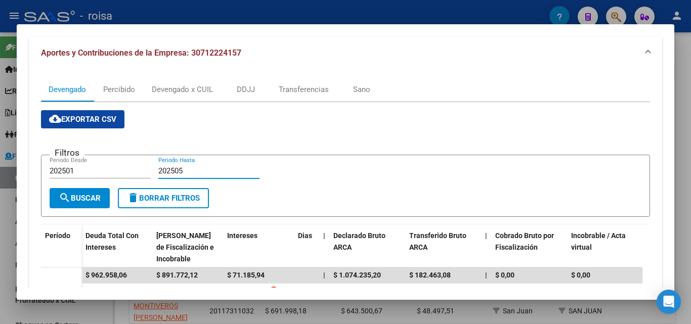
type input "202505"
click at [88, 205] on button "search Buscar" at bounding box center [80, 198] width 60 height 20
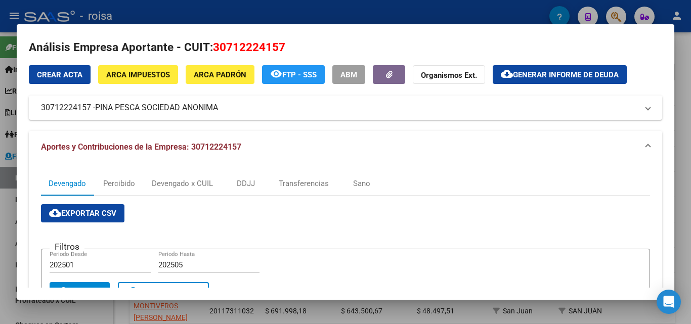
scroll to position [0, 0]
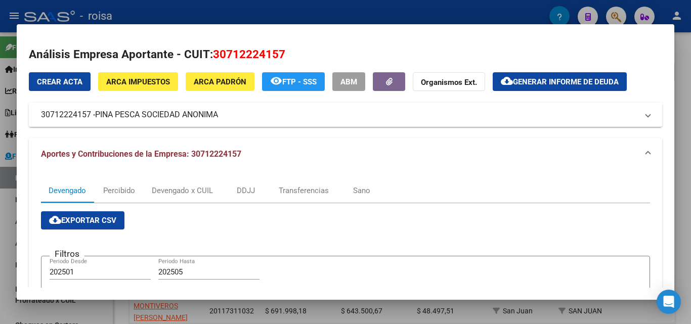
drag, startPoint x: 98, startPoint y: 117, endPoint x: 219, endPoint y: 118, distance: 121.3
click at [218, 118] on span "PINA PESCA SOCIEDAD ANONIMA" at bounding box center [156, 115] width 123 height 12
